Goal: Go to known website: Access a specific website the user already knows

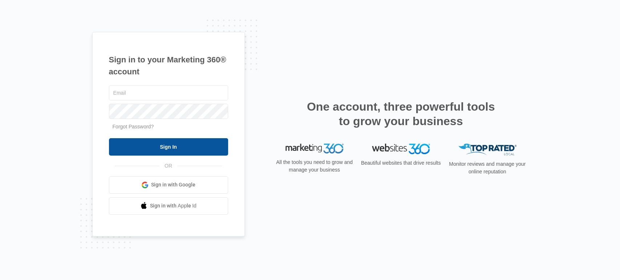
type input "[EMAIL_ADDRESS][DOMAIN_NAME]"
click at [152, 145] on input "Sign In" at bounding box center [168, 146] width 119 height 17
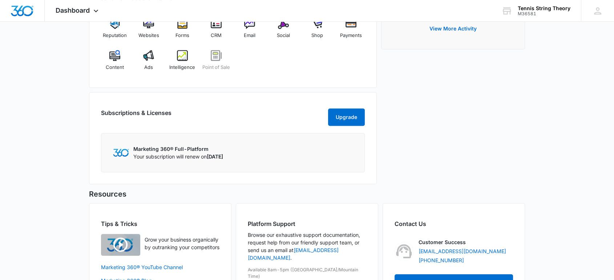
scroll to position [323, 0]
click at [319, 32] on span "Shop" at bounding box center [317, 35] width 12 height 7
